Goal: Information Seeking & Learning: Learn about a topic

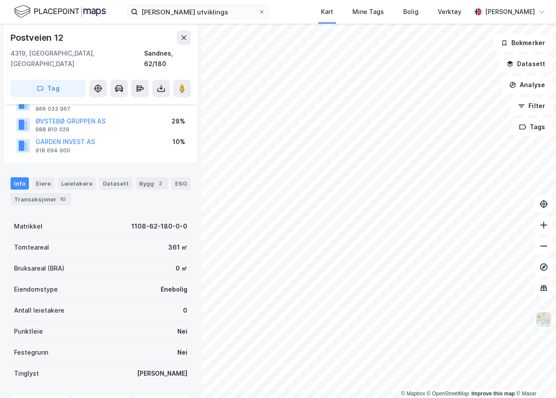
scroll to position [88, 0]
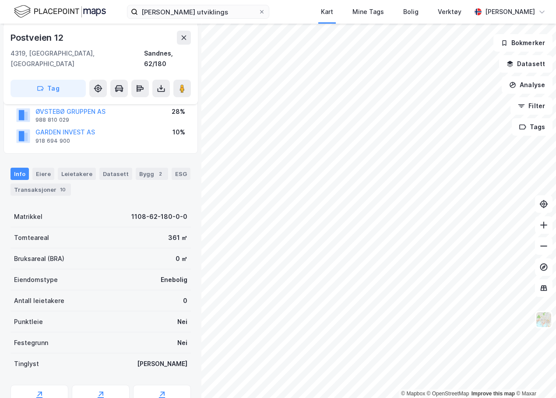
scroll to position [88, 0]
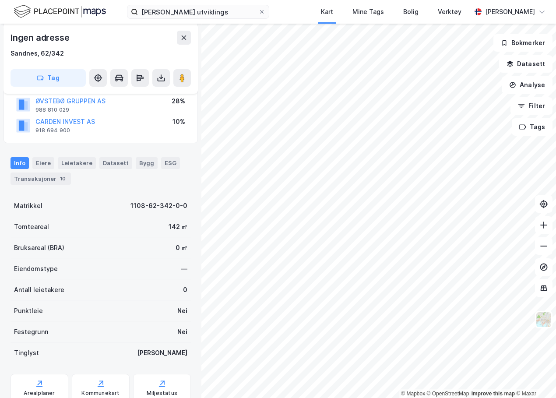
scroll to position [88, 0]
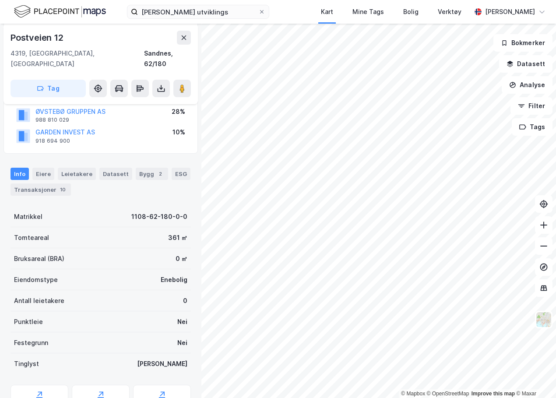
scroll to position [88, 0]
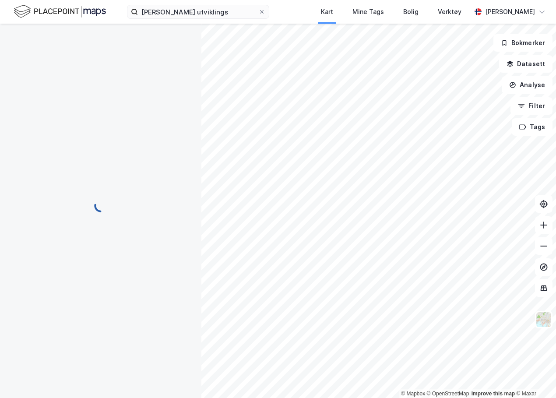
scroll to position [79, 0]
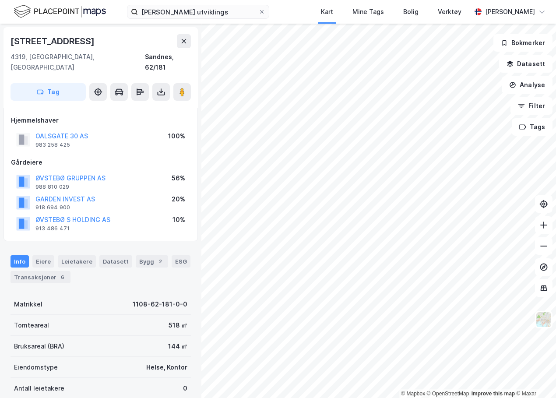
scroll to position [2, 0]
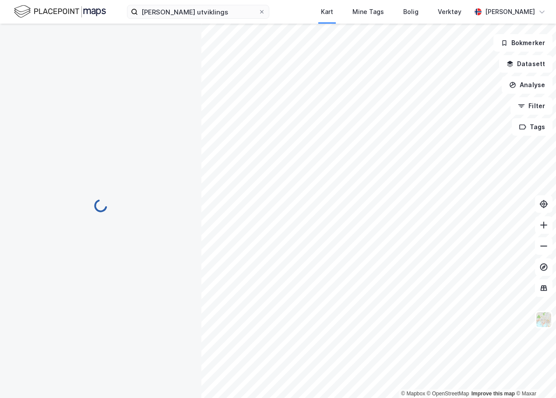
scroll to position [2, 0]
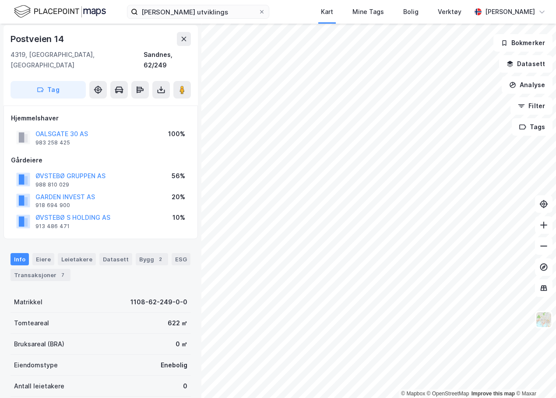
scroll to position [2, 0]
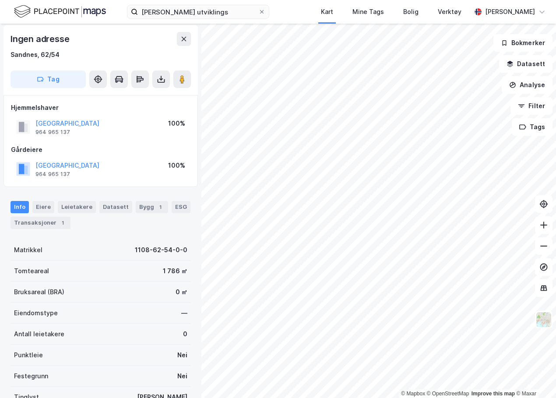
scroll to position [2, 0]
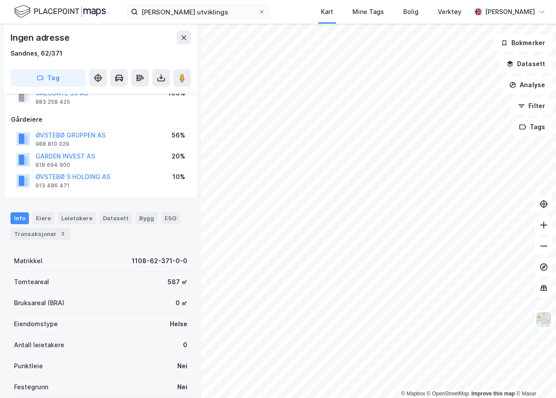
scroll to position [46, 0]
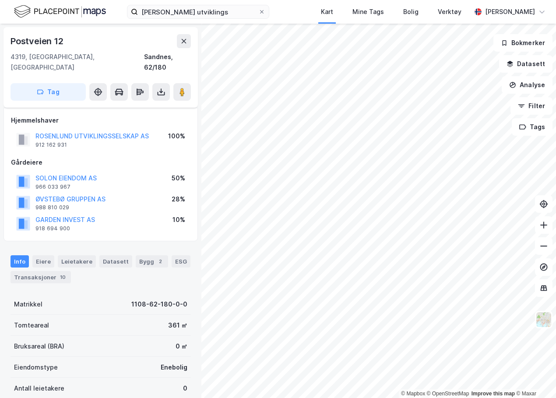
scroll to position [46, 0]
